Goal: Transaction & Acquisition: Purchase product/service

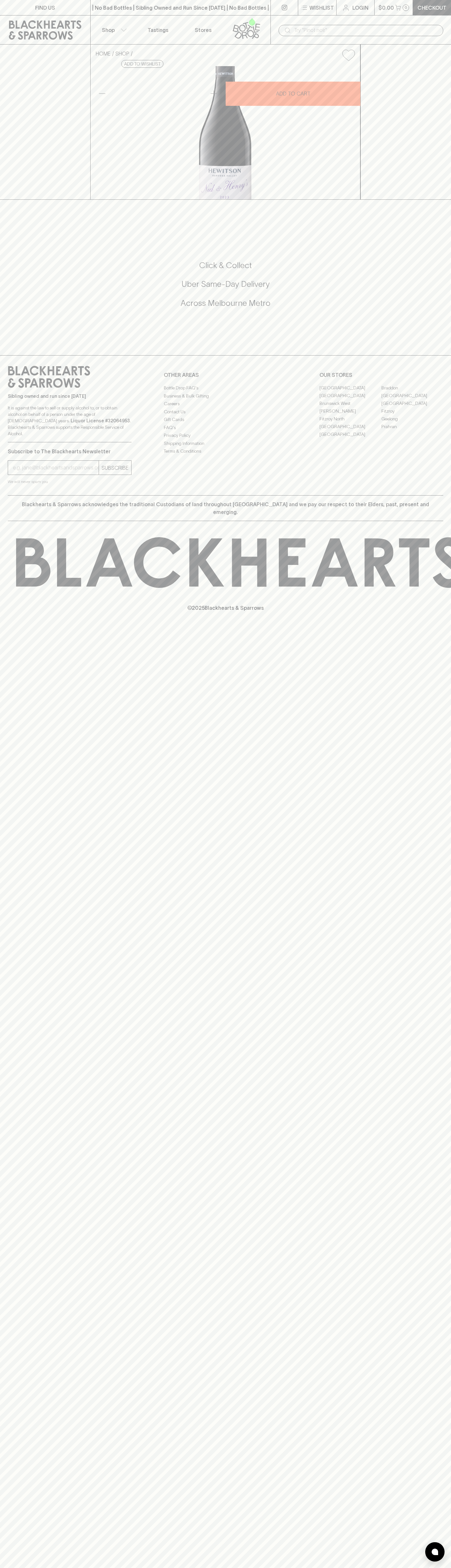
click at [316, 28] on input "text" at bounding box center [366, 30] width 145 height 10
click at [445, 1022] on div "FIND US | No Bad Bottles | Sibling Owned and Run Since 2006 | No Bad Bottles | …" at bounding box center [225, 784] width 451 height 1568
click at [118, 1567] on html "FIND US | No Bad Bottles | Sibling Owned and Run Since 2006 | No Bad Bottles | …" at bounding box center [225, 784] width 451 height 1568
click at [16, 845] on div "FIND US | No Bad Bottles | Sibling Owned and Run Since 2006 | No Bad Bottles | …" at bounding box center [225, 784] width 451 height 1568
